Goal: Task Accomplishment & Management: Use online tool/utility

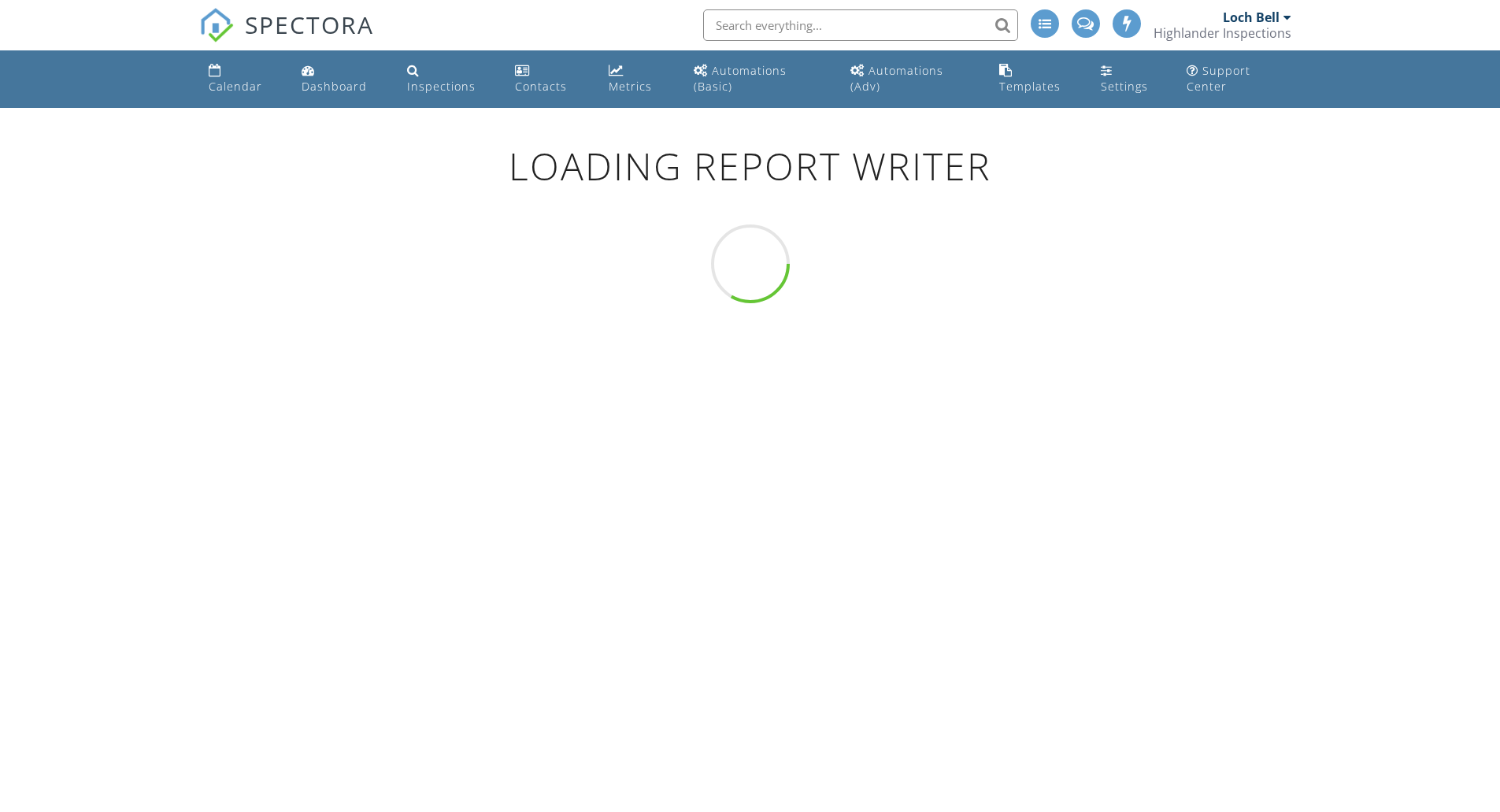
scroll to position [108, 0]
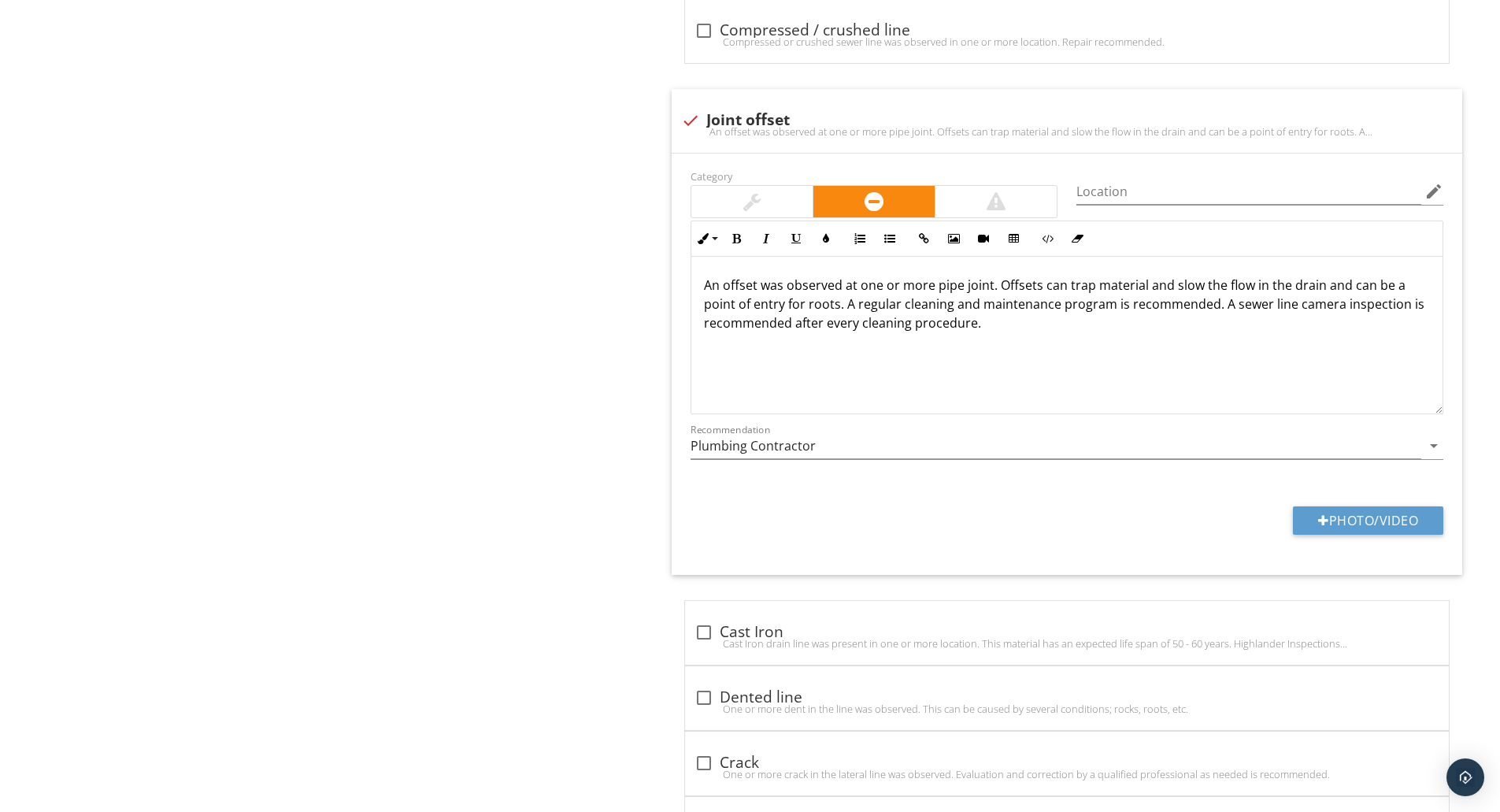
scroll to position [2102, 0]
drag, startPoint x: 931, startPoint y: 292, endPoint x: 860, endPoint y: 293, distance: 71.0
click at [860, 293] on p "An offset was observed at one or more pipe joint. Offsets can trap material and…" at bounding box center [1067, 306] width 726 height 57
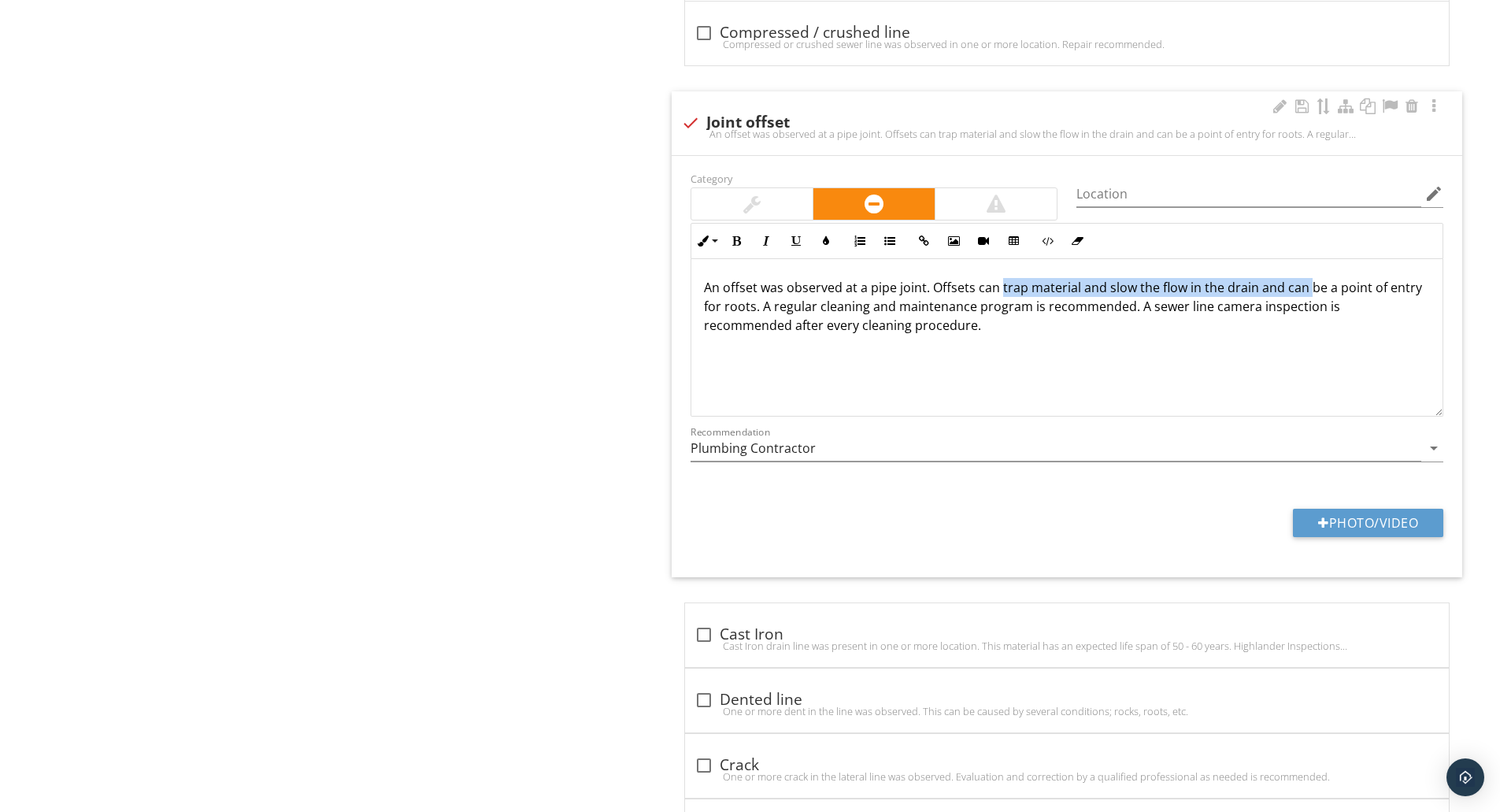
drag, startPoint x: 1000, startPoint y: 289, endPoint x: 1305, endPoint y: 282, distance: 305.1
click at [1305, 282] on p "An offset was observed at a pipe joint. Offsets can trap material and slow the …" at bounding box center [1067, 306] width 726 height 57
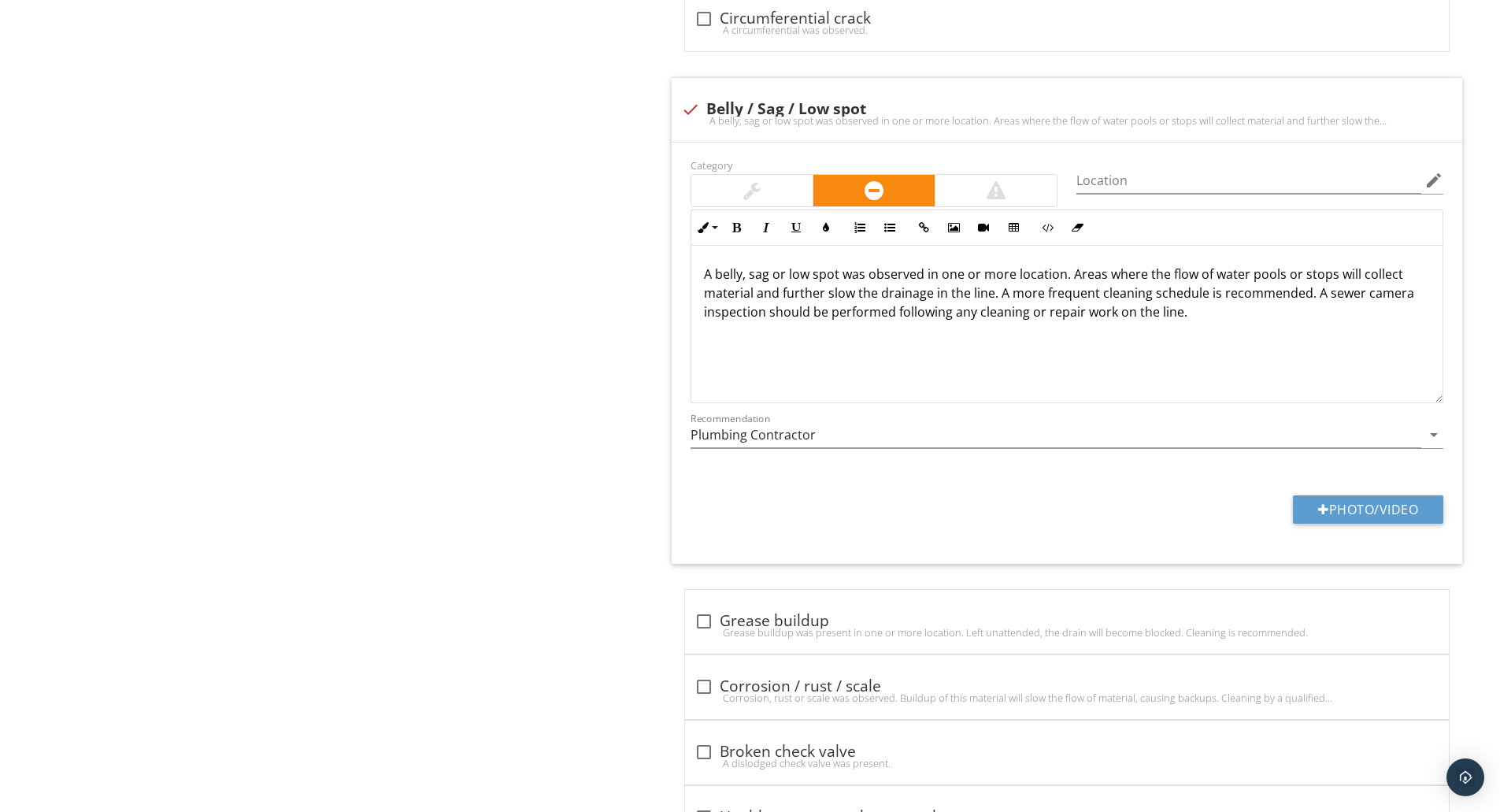
scroll to position [2937, 0]
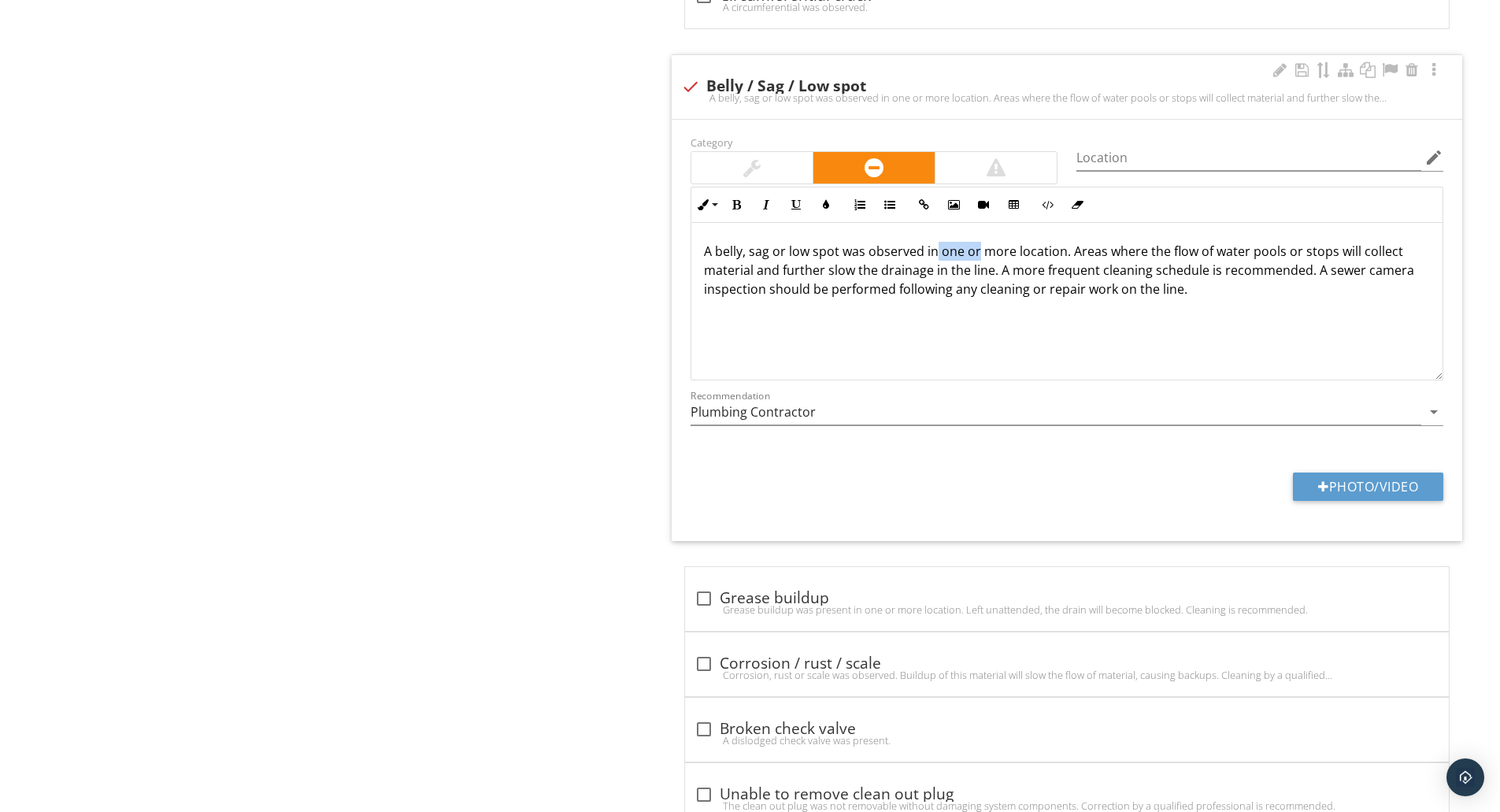
drag, startPoint x: 979, startPoint y: 253, endPoint x: 938, endPoint y: 256, distance: 41.1
click at [938, 256] on p "A belly, sag or low spot was observed in one or more location. Areas where the …" at bounding box center [1067, 270] width 726 height 57
click at [970, 253] on p "A belly, sag or low spot was observed in more location. Areas where the flow of…" at bounding box center [1067, 270] width 726 height 57
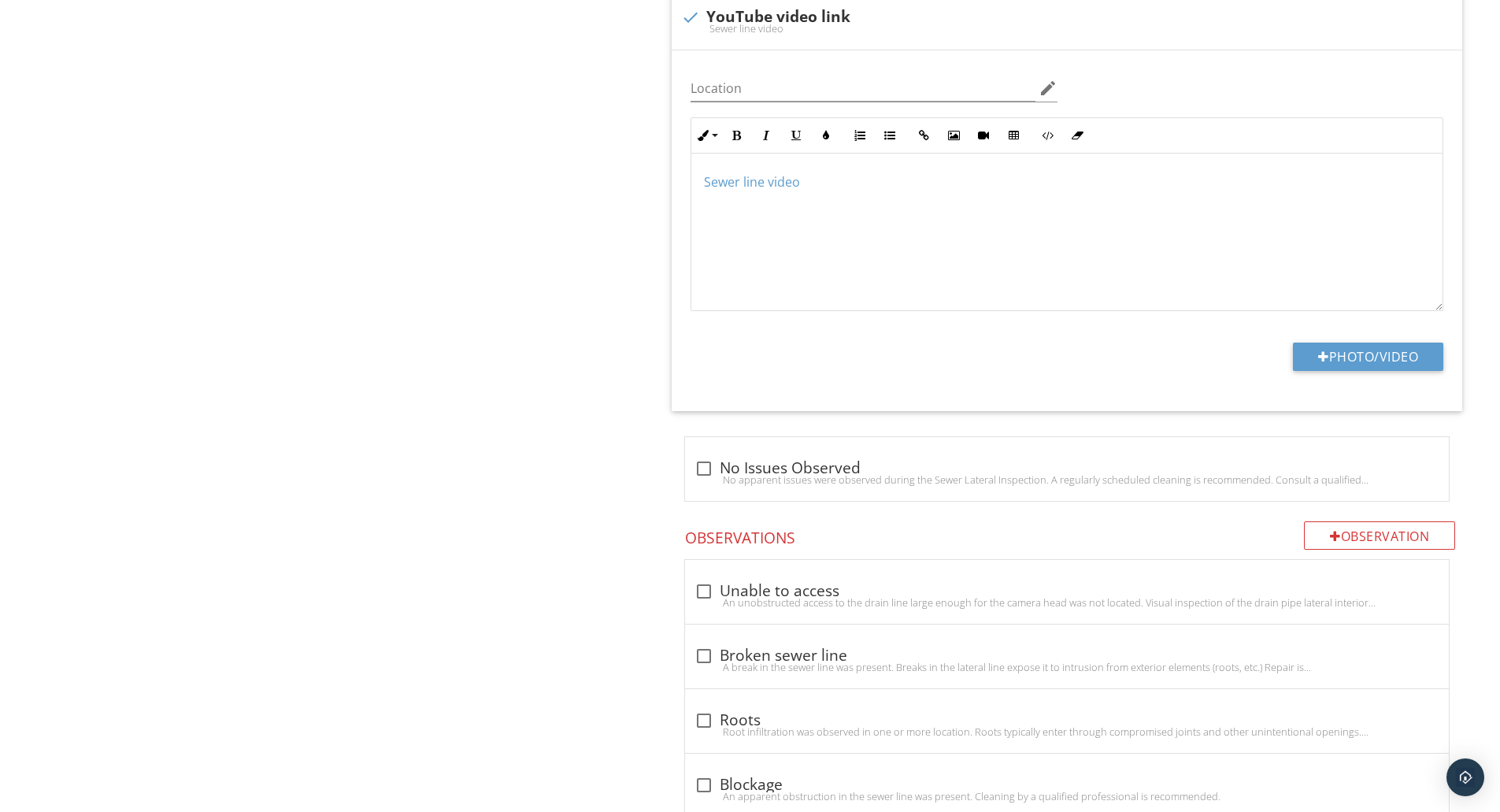
scroll to position [0, 0]
